Goal: Transaction & Acquisition: Subscribe to service/newsletter

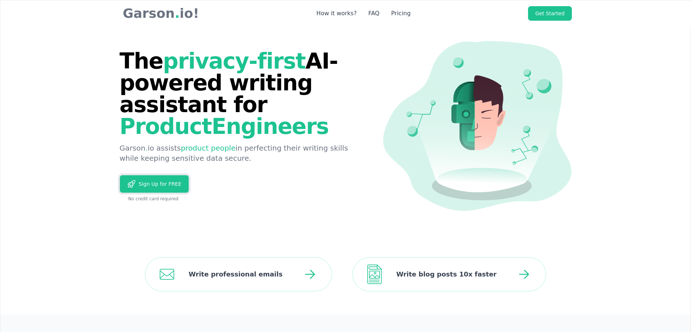
click at [168, 181] on span "Sign Up for FREE" at bounding box center [159, 183] width 46 height 7
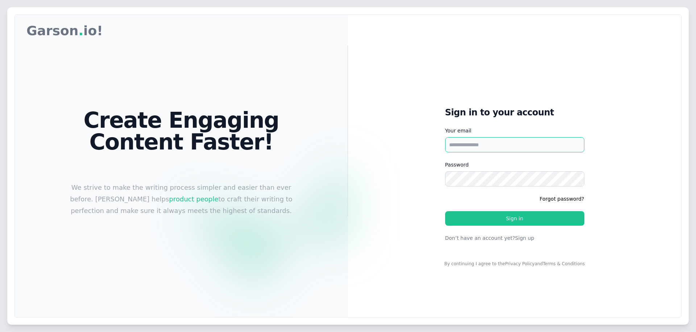
click at [509, 143] on input "Your email" at bounding box center [514, 144] width 139 height 15
click at [505, 144] on input "Your email" at bounding box center [514, 144] width 139 height 15
click at [474, 146] on input "Your email" at bounding box center [514, 144] width 139 height 15
